Goal: Task Accomplishment & Management: Manage account settings

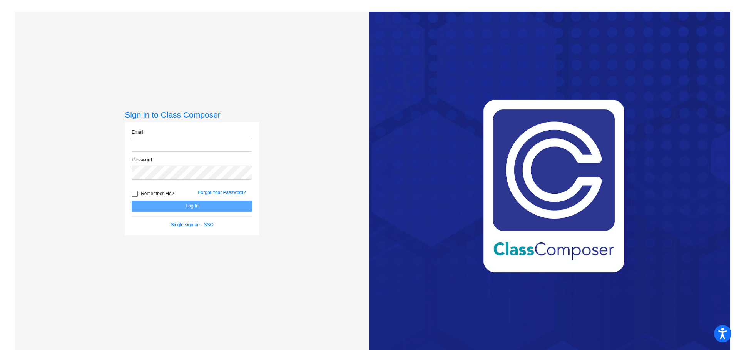
type input "[PERSON_NAME][EMAIL_ADDRESS][DOMAIN_NAME]"
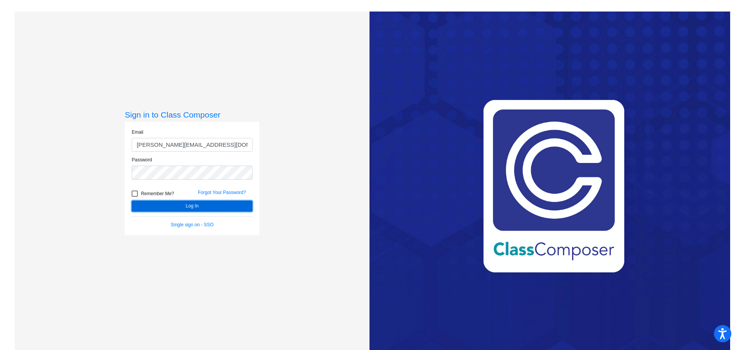
click at [180, 211] on button "Log In" at bounding box center [192, 206] width 121 height 11
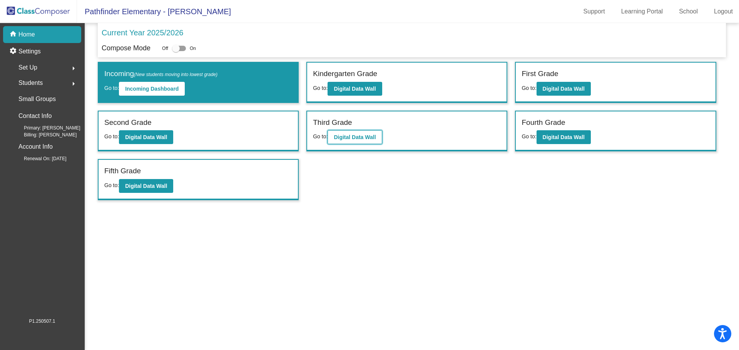
click at [351, 138] on b "Digital Data Wall" at bounding box center [355, 137] width 42 height 6
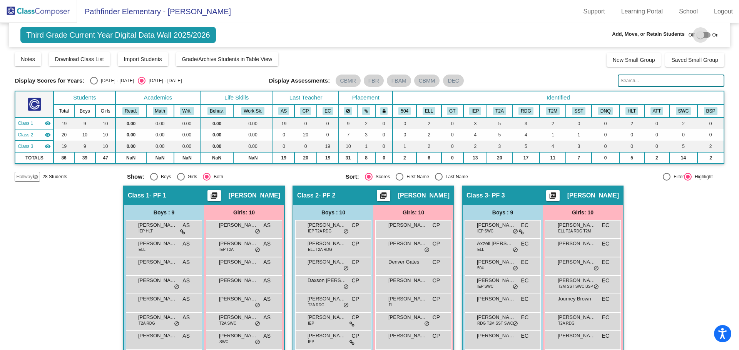
click at [702, 36] on div at bounding box center [703, 34] width 14 height 5
checkbox input "true"
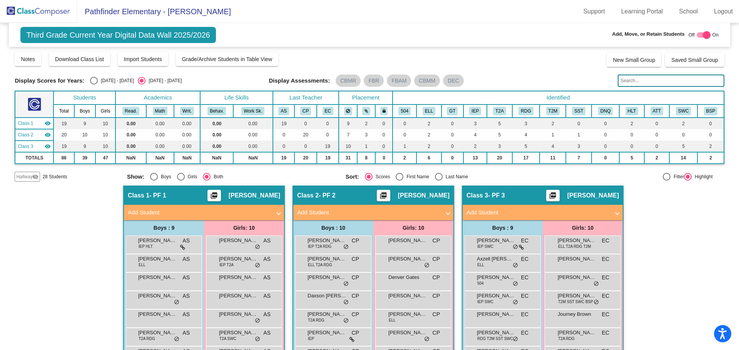
click at [645, 82] on input "text" at bounding box center [670, 81] width 106 height 12
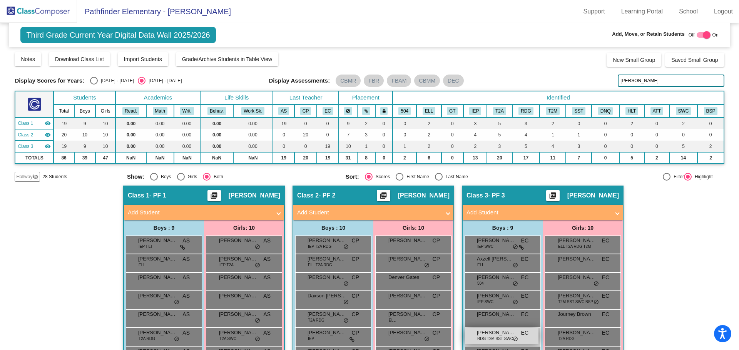
type input "[PERSON_NAME]"
click at [513, 339] on span "do_not_disturb_alt" at bounding box center [514, 340] width 5 height 6
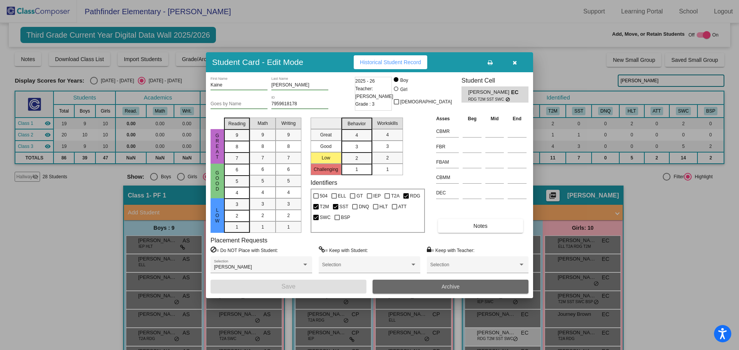
click at [464, 287] on button "Archive" at bounding box center [450, 287] width 156 height 14
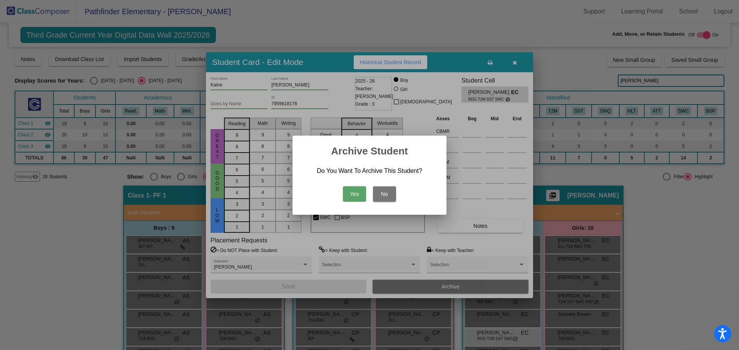
click at [355, 194] on button "Yes" at bounding box center [354, 194] width 23 height 15
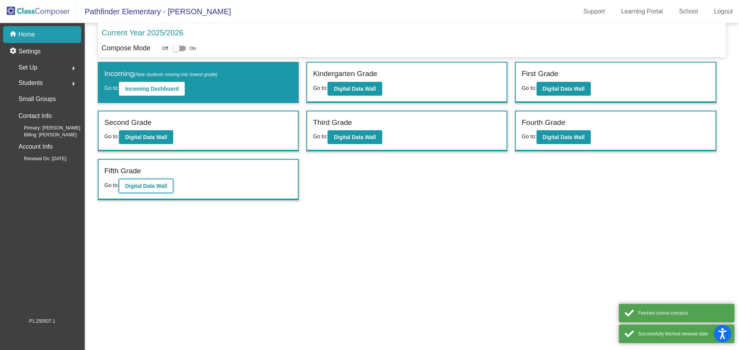
click at [143, 187] on b "Digital Data Wall" at bounding box center [146, 186] width 42 height 6
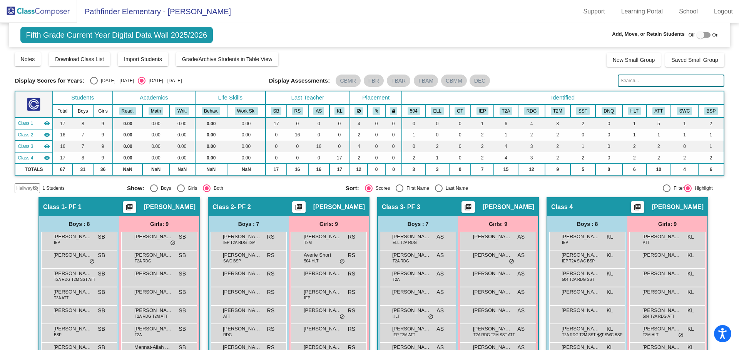
click at [663, 79] on input "text" at bounding box center [670, 81] width 106 height 12
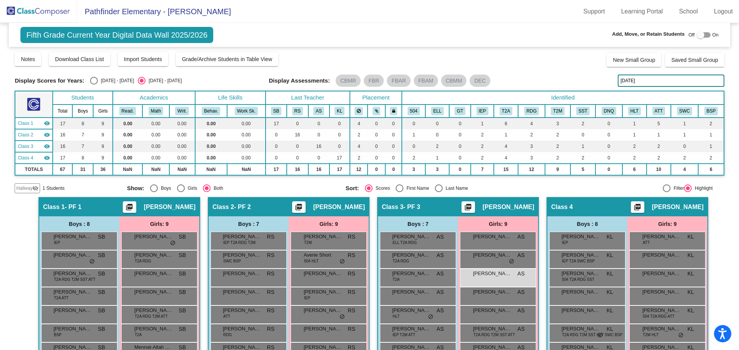
type input "easter"
